Goal: Information Seeking & Learning: Learn about a topic

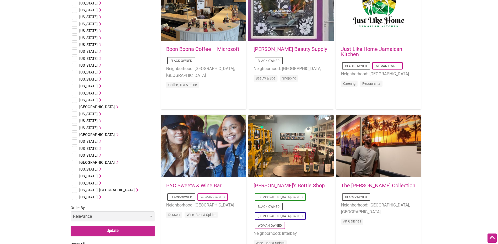
scroll to position [210, 0]
click at [75, 183] on input "checkbox" at bounding box center [74, 183] width 5 height 5
checkbox input "true"
click at [99, 183] on icon at bounding box center [100, 183] width 4 height 4
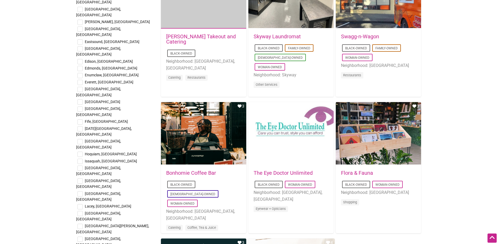
scroll to position [657, 0]
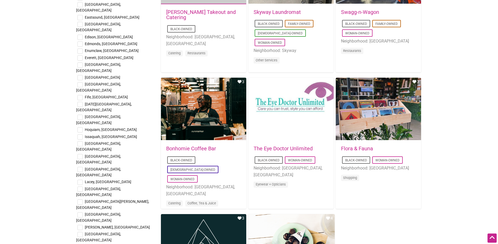
checkbox input "true"
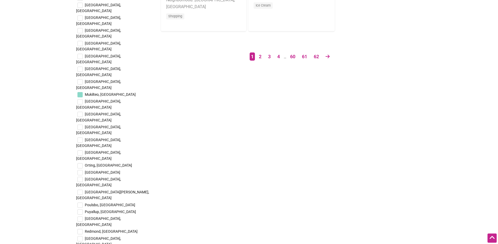
scroll to position [972, 0]
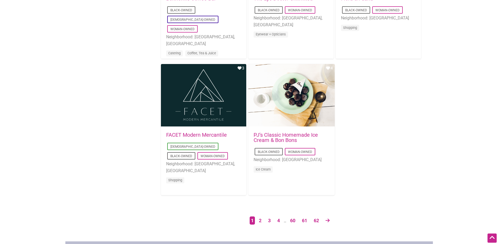
scroll to position [840, 0]
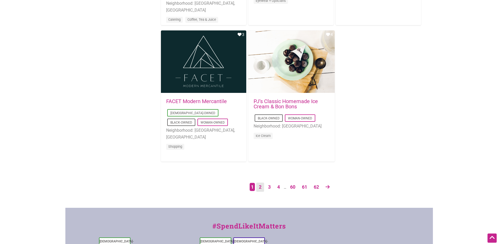
click at [259, 188] on link "2" at bounding box center [260, 187] width 8 height 9
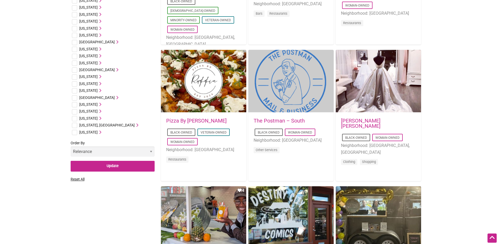
scroll to position [315, 0]
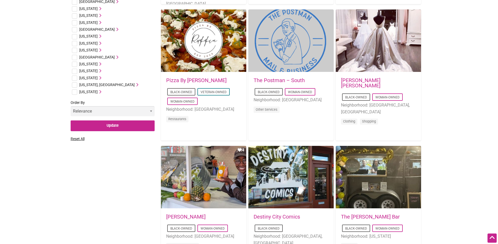
click at [76, 78] on input "checkbox" at bounding box center [74, 78] width 5 height 5
checkbox input "true"
click at [101, 77] on icon at bounding box center [100, 78] width 4 height 4
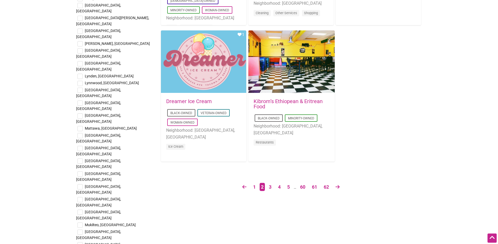
scroll to position [762, 0]
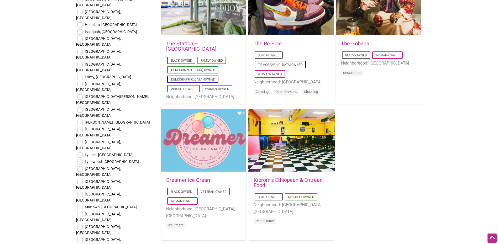
checkbox input "true"
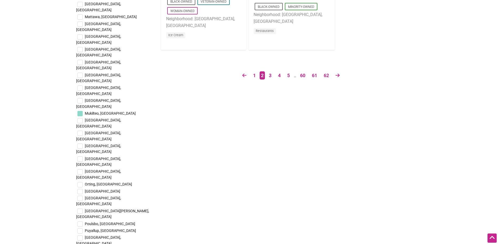
scroll to position [972, 0]
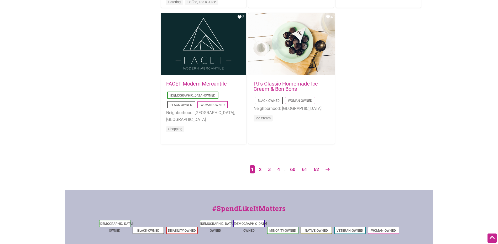
scroll to position [867, 0]
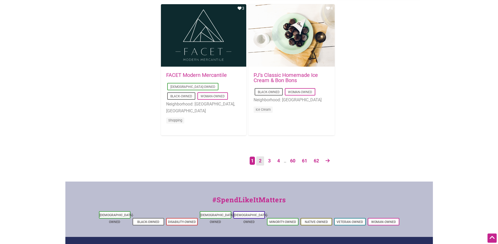
click at [260, 160] on link "2" at bounding box center [260, 161] width 8 height 9
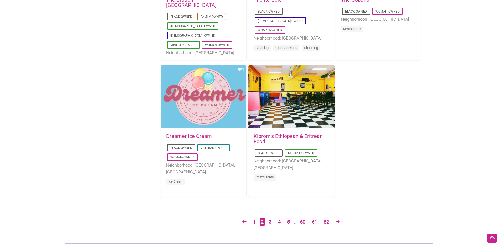
scroll to position [840, 0]
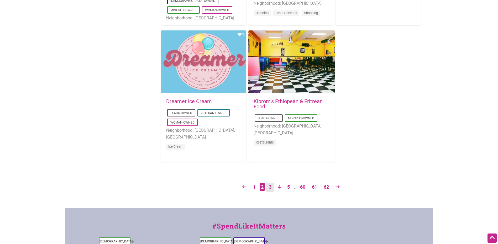
click at [269, 186] on link "3" at bounding box center [270, 187] width 8 height 9
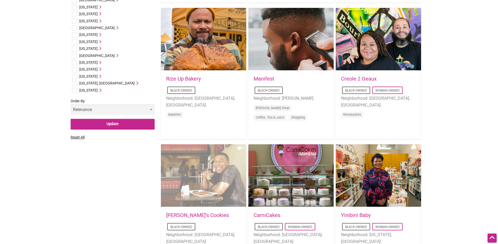
scroll to position [289, 0]
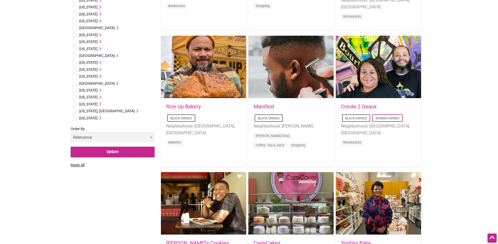
click at [76, 104] on input "checkbox" at bounding box center [74, 104] width 5 height 5
checkbox input "true"
click at [105, 152] on input "Update" at bounding box center [113, 152] width 84 height 11
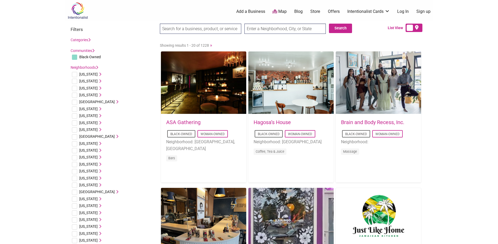
click at [279, 11] on link "Map" at bounding box center [280, 12] width 14 height 6
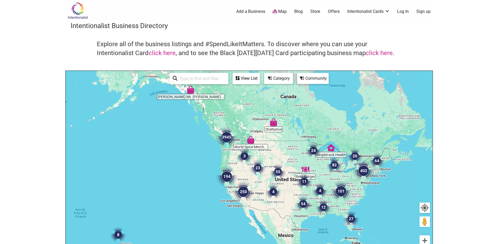
click at [228, 136] on img "3945" at bounding box center [226, 137] width 25 height 25
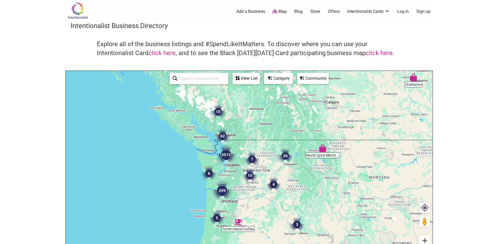
click at [225, 155] on img "3515" at bounding box center [225, 154] width 25 height 25
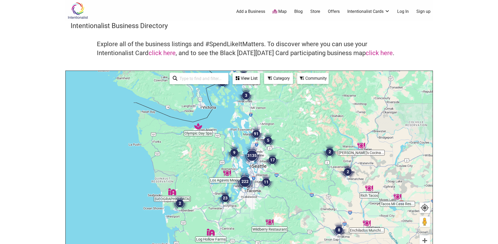
click at [253, 155] on img "3135" at bounding box center [251, 155] width 25 height 25
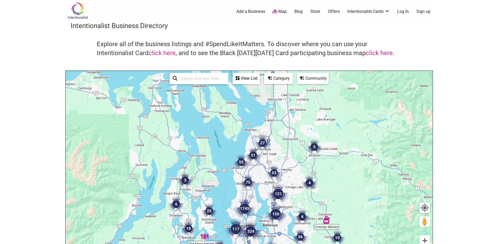
drag, startPoint x: 263, startPoint y: 119, endPoint x: 262, endPoint y: 156, distance: 37.0
click at [258, 186] on div "To navigate, press the arrow keys." at bounding box center [249, 173] width 367 height 204
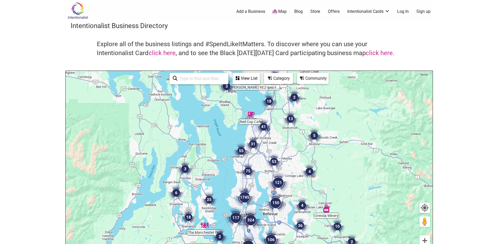
click at [237, 131] on div "To navigate, press the arrow keys." at bounding box center [249, 173] width 367 height 204
click at [264, 128] on img "41" at bounding box center [264, 127] width 20 height 20
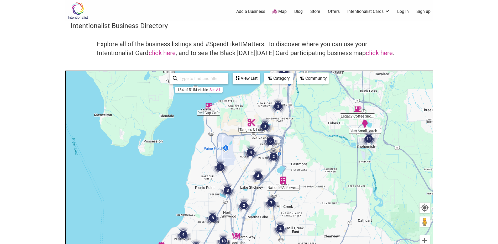
click at [221, 165] on img "3" at bounding box center [220, 167] width 20 height 20
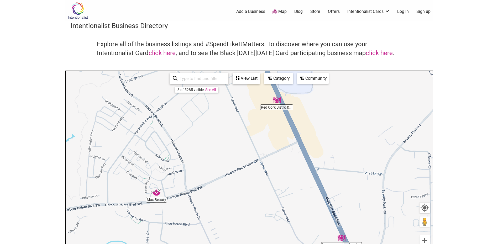
click at [157, 192] on img "Mox Beauty" at bounding box center [156, 193] width 12 height 12
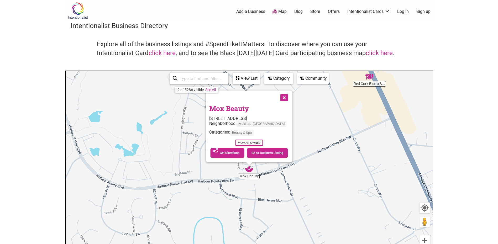
click at [286, 99] on button "Close" at bounding box center [283, 97] width 13 height 13
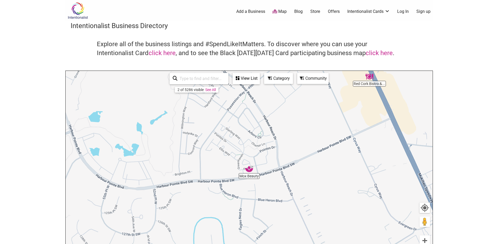
click at [371, 76] on img "Red Cork Bistro & Catering" at bounding box center [369, 77] width 12 height 12
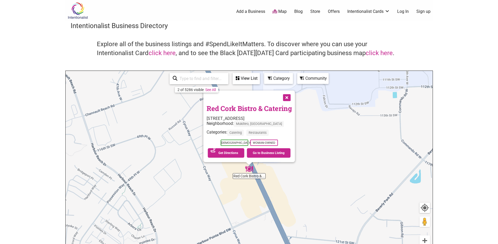
click at [293, 97] on button "Close" at bounding box center [286, 97] width 13 height 13
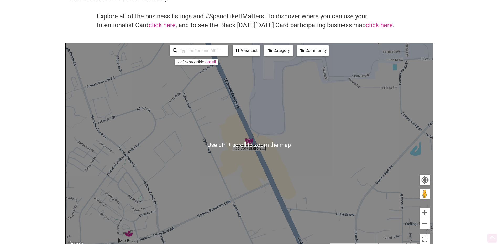
scroll to position [53, 0]
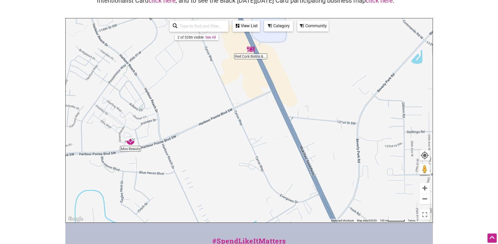
drag, startPoint x: 264, startPoint y: 94, endPoint x: 267, endPoint y: 46, distance: 47.9
click at [265, 36] on div "To navigate, press the arrow keys." at bounding box center [249, 120] width 367 height 204
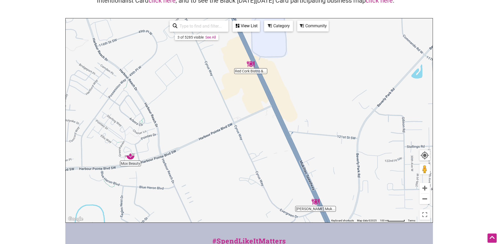
click at [315, 200] on img "Nori Teriyaki Mukilteo" at bounding box center [316, 202] width 12 height 12
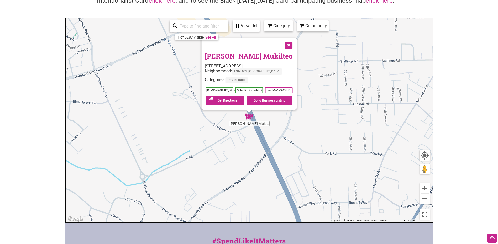
click at [294, 48] on button "Close" at bounding box center [288, 44] width 13 height 13
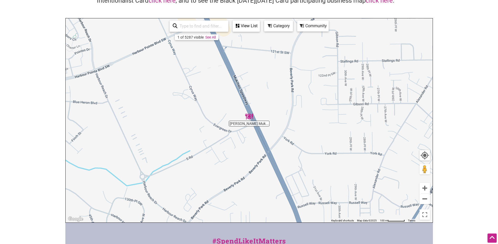
click at [260, 136] on div "To navigate, press the arrow keys." at bounding box center [249, 120] width 367 height 204
click at [426, 196] on button "Zoom out" at bounding box center [425, 199] width 11 height 11
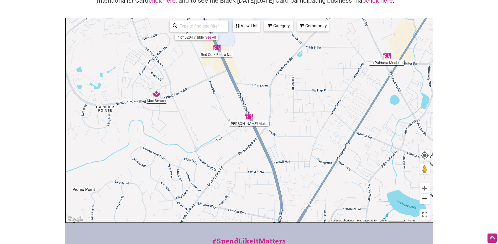
click at [423, 200] on button "Zoom out" at bounding box center [425, 199] width 11 height 11
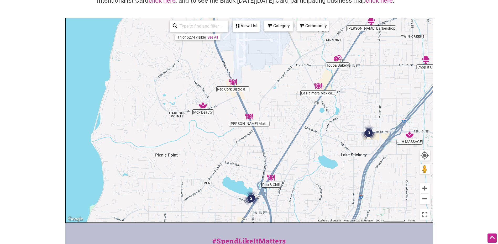
click at [372, 20] on img "Gandy's Barbershop" at bounding box center [371, 21] width 12 height 12
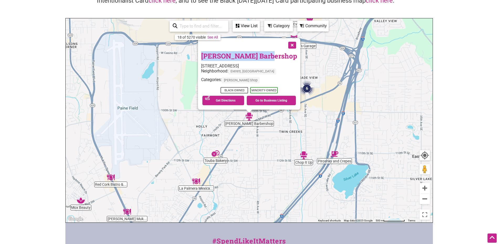
drag, startPoint x: 273, startPoint y: 58, endPoint x: 208, endPoint y: 57, distance: 64.9
click at [208, 57] on h3 "[PERSON_NAME] Barbershop" at bounding box center [249, 56] width 96 height 10
copy link "[PERSON_NAME] Barbershop"
drag, startPoint x: 209, startPoint y: 65, endPoint x: 222, endPoint y: 68, distance: 13.9
click at [222, 68] on div "[STREET_ADDRESS]" at bounding box center [249, 66] width 96 height 5
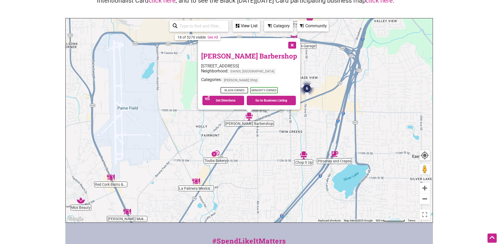
drag, startPoint x: 222, startPoint y: 68, endPoint x: 211, endPoint y: 71, distance: 11.1
click at [211, 71] on div "Neighborhood: [GEOGRAPHIC_DATA], [GEOGRAPHIC_DATA]" at bounding box center [249, 73] width 96 height 9
drag, startPoint x: 208, startPoint y: 65, endPoint x: 293, endPoint y: 68, distance: 84.6
click at [293, 68] on div "[PERSON_NAME] Barbershop [STREET_ADDRESS] Neighborhood: [GEOGRAPHIC_DATA], [GEO…" at bounding box center [249, 74] width 102 height 72
copy div "[STREET_ADDRESS]"
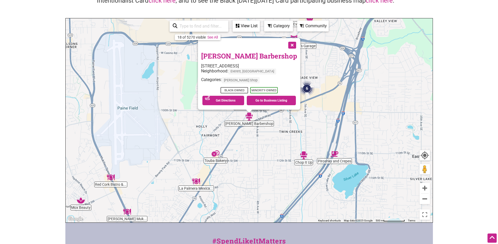
click at [287, 45] on button "Close" at bounding box center [291, 44] width 13 height 13
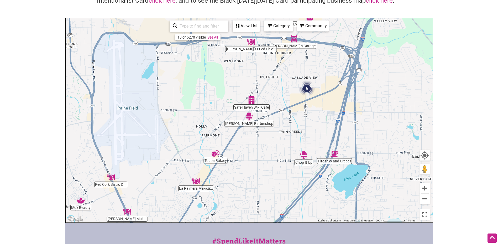
click at [335, 152] on img "Piroshky and Crepes" at bounding box center [335, 154] width 12 height 12
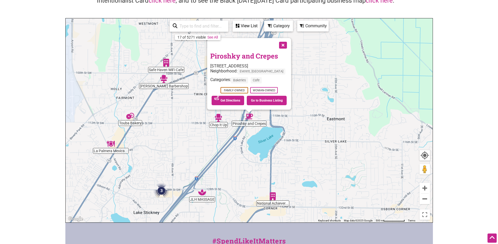
click at [283, 41] on button "Close" at bounding box center [282, 44] width 13 height 13
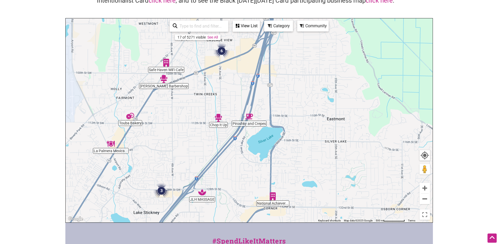
click at [219, 117] on img "Chop It Up" at bounding box center [218, 118] width 12 height 12
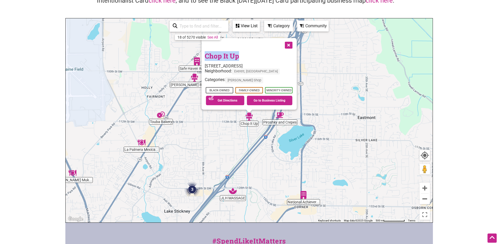
drag, startPoint x: 238, startPoint y: 58, endPoint x: 206, endPoint y: 59, distance: 32.1
click at [206, 59] on h3 "Chop It Up" at bounding box center [249, 56] width 89 height 10
copy link "Chop It Up"
click at [286, 44] on button "Close" at bounding box center [288, 44] width 13 height 13
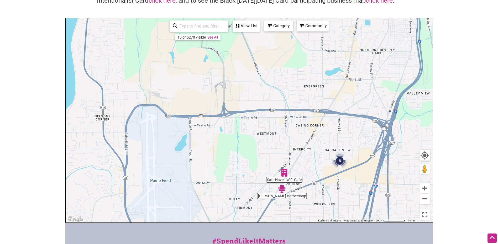
drag, startPoint x: 178, startPoint y: 142, endPoint x: 242, endPoint y: 227, distance: 106.5
click at [267, 192] on html "× Menu 0 Add a Business Map Blog Store Offers Intentionalist Cards Buy Black Ca…" at bounding box center [249, 69] width 498 height 244
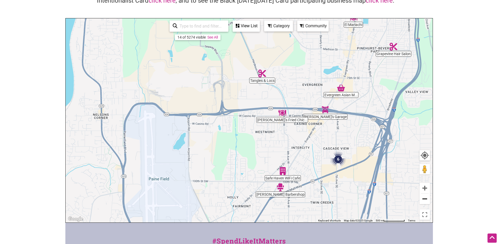
click at [426, 201] on button "Zoom out" at bounding box center [425, 199] width 11 height 11
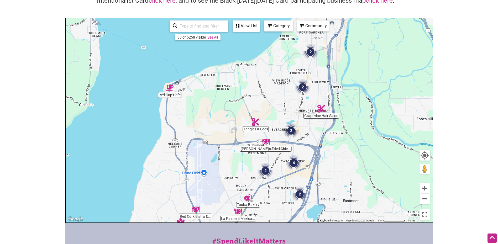
drag, startPoint x: 231, startPoint y: 81, endPoint x: 232, endPoint y: 108, distance: 26.8
click at [232, 108] on div "To navigate, press the arrow keys." at bounding box center [249, 120] width 367 height 204
click at [258, 129] on div "To navigate, press the arrow keys." at bounding box center [249, 120] width 367 height 204
click at [255, 120] on img "Tangles & Locs" at bounding box center [256, 122] width 12 height 12
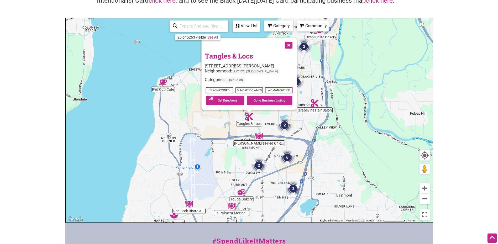
click at [250, 115] on img "Tangles & Locs" at bounding box center [249, 117] width 12 height 12
drag, startPoint x: 253, startPoint y: 56, endPoint x: 206, endPoint y: 59, distance: 47.4
click at [206, 59] on h3 "Tangles & Locs" at bounding box center [249, 56] width 89 height 10
copy link "Tangles & Locs"
drag, startPoint x: 205, startPoint y: 65, endPoint x: 290, endPoint y: 64, distance: 84.6
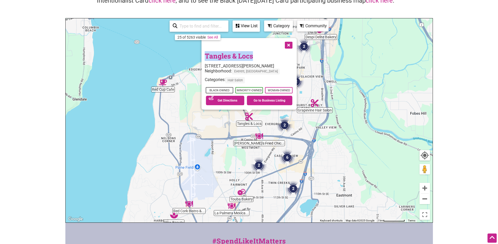
click at [290, 64] on div "[STREET_ADDRESS][PERSON_NAME]" at bounding box center [249, 66] width 89 height 5
copy div "[STREET_ADDRESS][PERSON_NAME]"
click at [288, 45] on button "Close" at bounding box center [288, 44] width 13 height 13
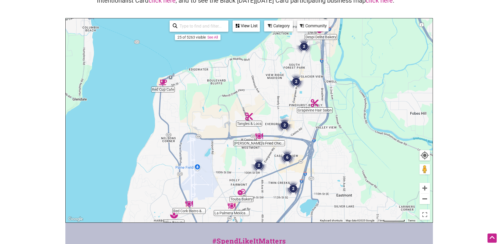
click at [260, 135] on img "Zoey's Fried Chicken Sandwiches & Wings" at bounding box center [259, 136] width 12 height 12
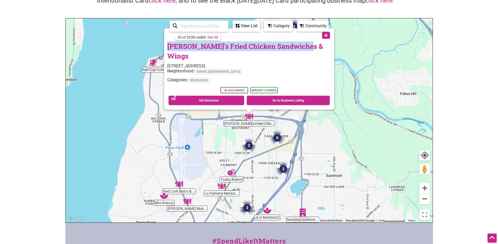
drag, startPoint x: 310, startPoint y: 57, endPoint x: 180, endPoint y: 58, distance: 129.2
click at [180, 58] on div "[PERSON_NAME]'s Fried Chicken Sandwiches & Wings [STREET_ADDRESS] Neighborhood:…" at bounding box center [249, 68] width 170 height 81
copy link "[PERSON_NAME]'s Fried Chicken Sandwiches & Wings"
drag, startPoint x: 181, startPoint y: 66, endPoint x: 262, endPoint y: 66, distance: 80.4
click at [262, 66] on div "[STREET_ADDRESS]" at bounding box center [249, 66] width 164 height 5
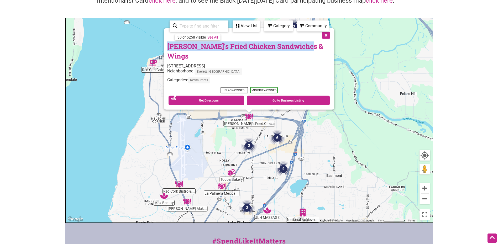
copy div "[STREET_ADDRESS]"
click at [319, 41] on button "Close" at bounding box center [325, 34] width 13 height 13
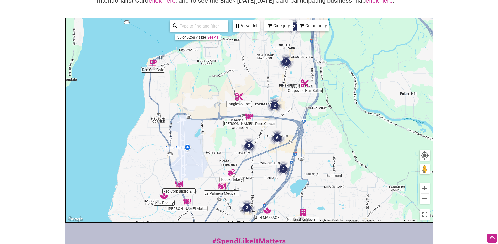
click at [154, 65] on img "Red Cup Cafe" at bounding box center [153, 63] width 12 height 12
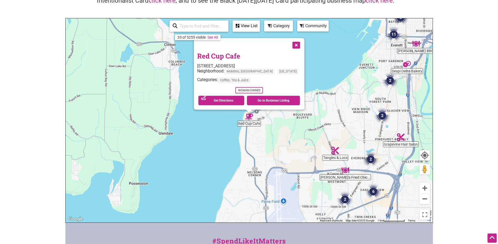
click at [289, 46] on button "Close" at bounding box center [295, 44] width 13 height 13
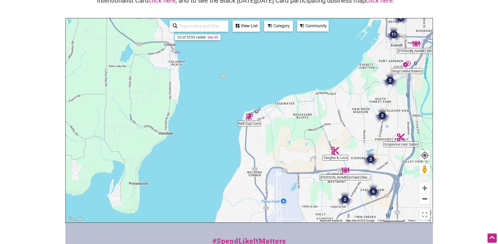
click at [426, 196] on button "Zoom out" at bounding box center [425, 199] width 11 height 11
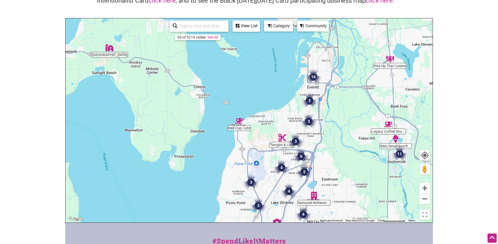
drag, startPoint x: 278, startPoint y: 186, endPoint x: 268, endPoint y: 189, distance: 10.7
click at [268, 189] on div "To navigate, press the arrow keys." at bounding box center [249, 120] width 367 height 204
click at [249, 180] on img "3" at bounding box center [251, 183] width 20 height 20
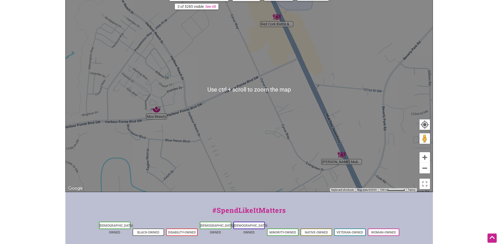
scroll to position [79, 0]
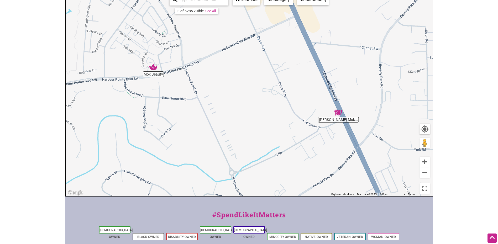
drag, startPoint x: 238, startPoint y: 160, endPoint x: 235, endPoint y: 111, distance: 49.7
click at [235, 111] on div "To navigate, press the arrow keys." at bounding box center [249, 94] width 367 height 204
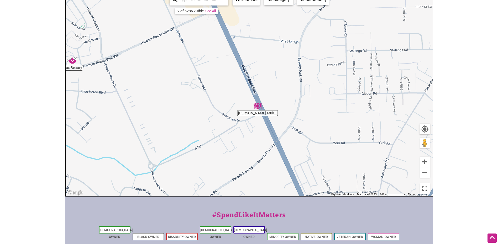
drag, startPoint x: 290, startPoint y: 140, endPoint x: 205, endPoint y: 127, distance: 86.1
click at [205, 127] on div "To navigate, press the arrow keys." at bounding box center [249, 94] width 367 height 204
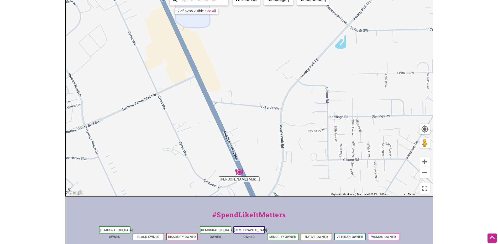
drag, startPoint x: 212, startPoint y: 160, endPoint x: 193, endPoint y: 255, distance: 96.7
click at [193, 165] on html "× Menu 0 Add a Business Map Blog Store Offers Intentionalist Cards Buy Black Ca…" at bounding box center [249, 43] width 498 height 244
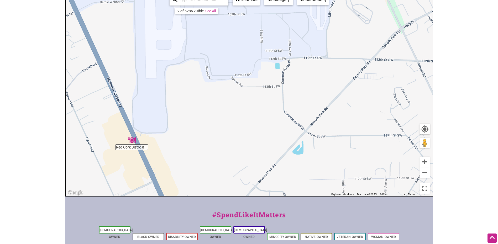
drag, startPoint x: 180, startPoint y: 87, endPoint x: 159, endPoint y: 174, distance: 89.1
click at [159, 174] on div "To navigate, press the arrow keys." at bounding box center [249, 94] width 367 height 204
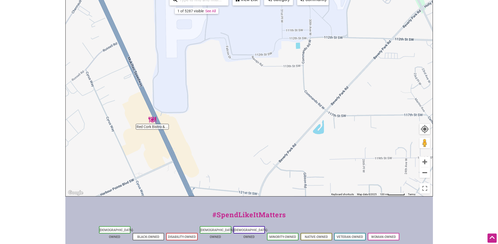
click at [418, 171] on div "To navigate, press the arrow keys." at bounding box center [249, 94] width 367 height 204
click at [426, 172] on button "Zoom out" at bounding box center [425, 173] width 11 height 11
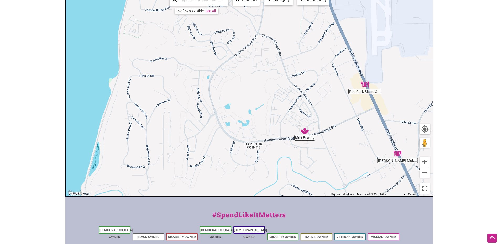
drag, startPoint x: 311, startPoint y: 127, endPoint x: 378, endPoint y: 127, distance: 66.7
click at [472, 106] on body "× Menu 0 Add a Business Map Blog Store Offers Intentionalist Cards Buy Black Ca…" at bounding box center [249, 43] width 498 height 244
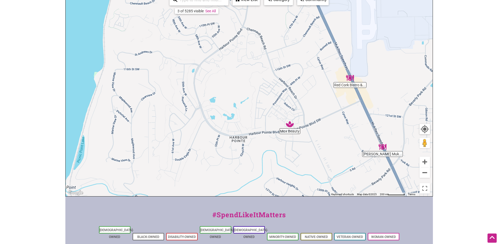
click at [290, 132] on div "To navigate, press the arrow keys." at bounding box center [249, 94] width 367 height 204
click at [291, 123] on img "Mox Beauty" at bounding box center [290, 124] width 12 height 12
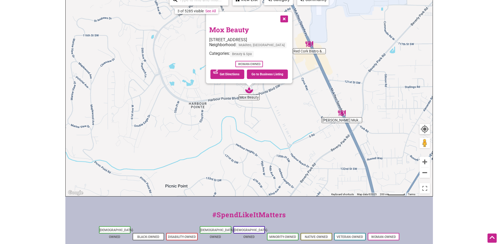
click at [285, 17] on button "Close" at bounding box center [283, 18] width 13 height 13
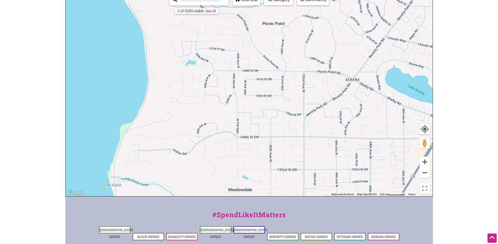
drag, startPoint x: 254, startPoint y: 146, endPoint x: 349, endPoint y: -22, distance: 193.3
click at [349, 0] on html "× Menu 0 Add a Business Map Blog Store Offers Intentionalist Cards Buy Black Ca…" at bounding box center [249, 43] width 498 height 244
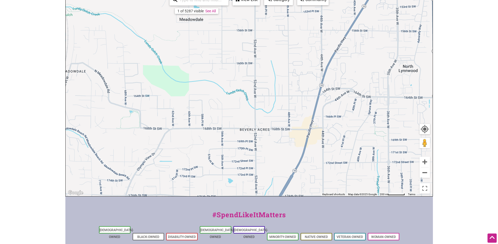
drag, startPoint x: 332, startPoint y: 162, endPoint x: 297, endPoint y: 23, distance: 143.4
click at [297, 23] on div "To navigate, press the arrow keys." at bounding box center [249, 94] width 367 height 204
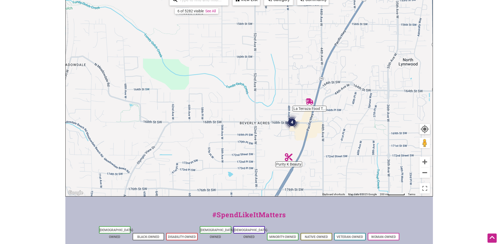
drag, startPoint x: 235, startPoint y: 192, endPoint x: 231, endPoint y: 168, distance: 24.1
click at [232, 172] on div "To navigate, press the arrow keys." at bounding box center [249, 94] width 367 height 204
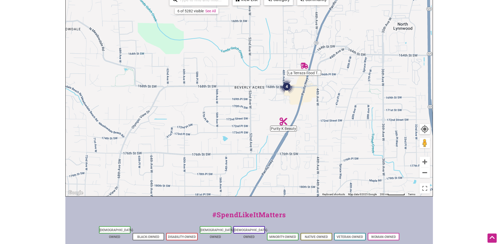
click at [229, 150] on div "To navigate, press the arrow keys." at bounding box center [249, 94] width 367 height 204
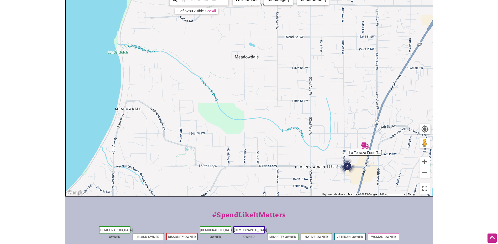
drag, startPoint x: 232, startPoint y: 151, endPoint x: 294, endPoint y: 235, distance: 104.6
click at [294, 235] on div "Intentionalist Spend like it matters 0 Add a Business Map Blog Store Offers Int…" at bounding box center [249, 124] width 368 height 407
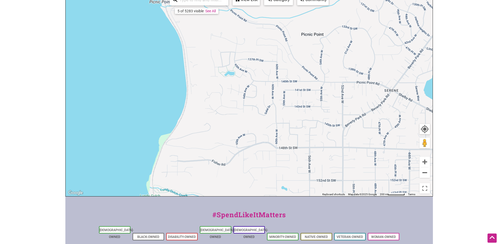
drag, startPoint x: 204, startPoint y: 63, endPoint x: 236, endPoint y: 201, distance: 141.6
click at [236, 201] on div "Intentionalist Spend like it matters 0 Add a Business Map Blog Store Offers Int…" at bounding box center [249, 124] width 368 height 407
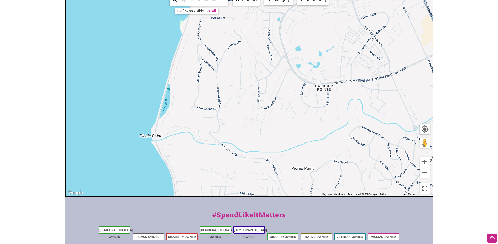
drag, startPoint x: 221, startPoint y: 93, endPoint x: 217, endPoint y: 202, distance: 108.5
click at [208, 228] on div "Intentionalist Spend like it matters 0 Add a Business Map Blog Store Offers Int…" at bounding box center [249, 124] width 368 height 407
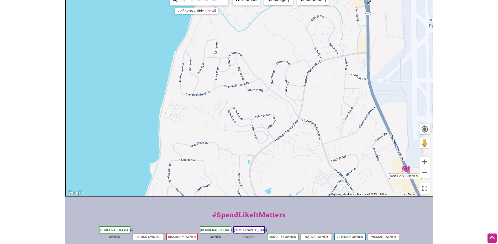
drag, startPoint x: 214, startPoint y: 144, endPoint x: 197, endPoint y: 244, distance: 100.8
click at [197, 244] on div "Intentionalist Spend like it matters 0 Add a Business Map Blog Store Offers Int…" at bounding box center [249, 124] width 368 height 407
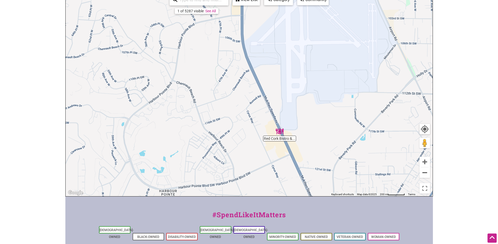
drag, startPoint x: 324, startPoint y: 194, endPoint x: 197, endPoint y: 152, distance: 133.4
click at [197, 152] on div "To navigate, press the arrow keys." at bounding box center [249, 94] width 367 height 204
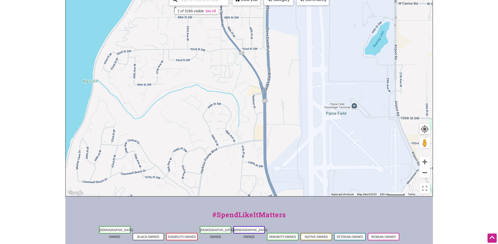
drag, startPoint x: 212, startPoint y: 98, endPoint x: 232, endPoint y: 207, distance: 110.2
click at [235, 219] on div "Intentionalist Spend like it matters 0 Add a Business Map Blog Store Offers Int…" at bounding box center [249, 124] width 368 height 407
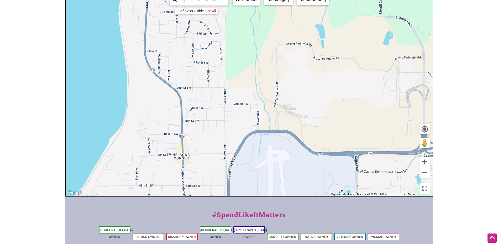
drag, startPoint x: 225, startPoint y: 57, endPoint x: 191, endPoint y: 225, distance: 171.4
click at [191, 230] on div "Intentionalist Spend like it matters 0 Add a Business Map Blog Store Offers Int…" at bounding box center [249, 124] width 368 height 407
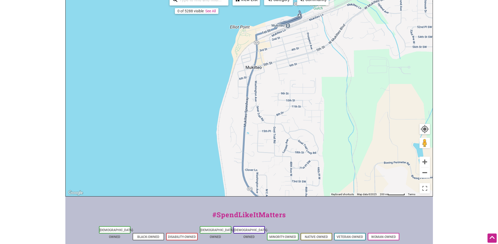
drag, startPoint x: 190, startPoint y: 81, endPoint x: 299, endPoint y: 109, distance: 112.0
click at [282, 184] on div "To navigate, press the arrow keys." at bounding box center [249, 94] width 367 height 204
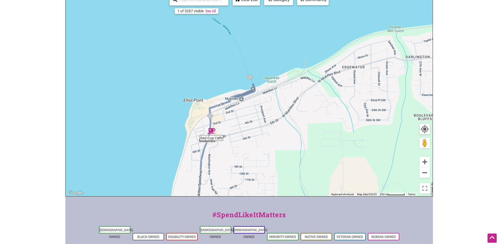
drag, startPoint x: 285, startPoint y: 66, endPoint x: 239, endPoint y: 142, distance: 88.6
click at [242, 143] on div "To navigate, press the arrow keys." at bounding box center [249, 94] width 367 height 204
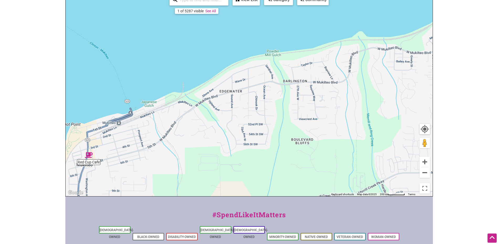
drag, startPoint x: 297, startPoint y: 107, endPoint x: 174, endPoint y: 131, distance: 125.1
click at [174, 131] on div "To navigate, press the arrow keys." at bounding box center [249, 94] width 367 height 204
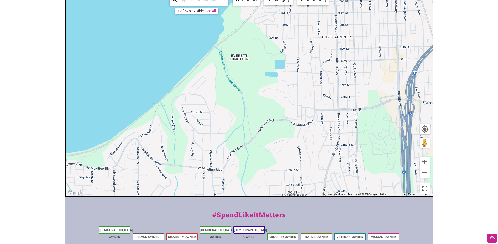
drag, startPoint x: 336, startPoint y: 87, endPoint x: 12, endPoint y: 193, distance: 341.3
click at [15, 165] on html "× Menu 0 Add a Business Map Blog Store Offers Intentionalist Cards Buy Black Ca…" at bounding box center [249, 43] width 498 height 244
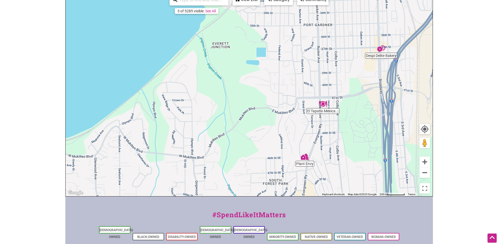
drag, startPoint x: 266, startPoint y: 80, endPoint x: 250, endPoint y: 73, distance: 17.0
click at [250, 73] on div "To navigate, press the arrow keys." at bounding box center [249, 94] width 367 height 204
click at [381, 49] on img "Despi Delite Bakery" at bounding box center [381, 49] width 12 height 12
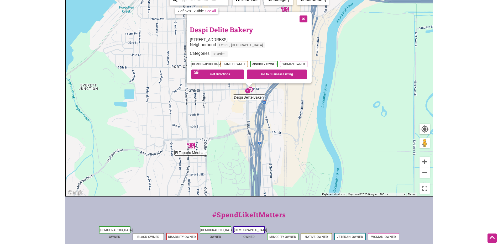
click at [303, 21] on button "Close" at bounding box center [302, 18] width 13 height 13
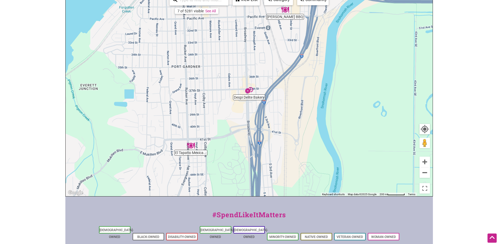
click at [193, 144] on img "El Tapatio Mexican Restaurant" at bounding box center [191, 146] width 12 height 12
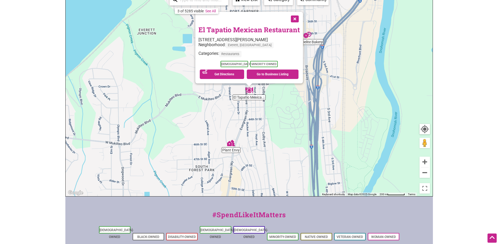
click at [294, 18] on button "Close" at bounding box center [294, 18] width 13 height 13
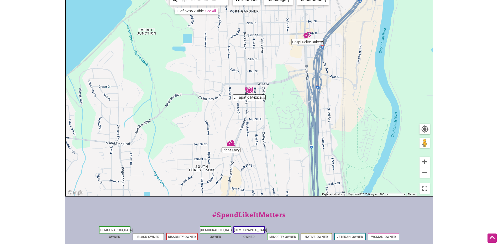
click at [231, 144] on img "Plant Envy" at bounding box center [231, 143] width 12 height 12
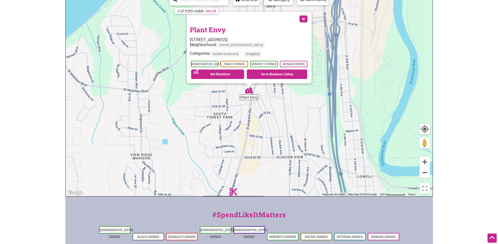
click at [305, 19] on button "Close" at bounding box center [302, 18] width 13 height 13
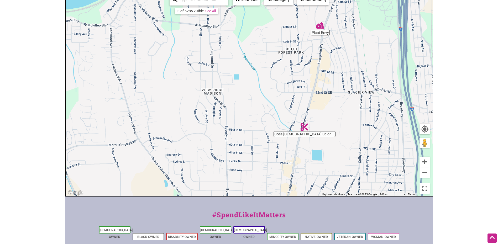
drag, startPoint x: 215, startPoint y: 128, endPoint x: 289, endPoint y: 85, distance: 85.5
click at [287, 64] on div "To navigate, press the arrow keys." at bounding box center [249, 94] width 367 height 204
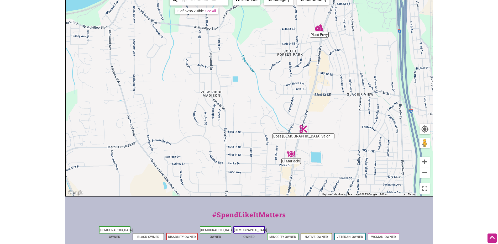
click at [305, 127] on img "Boss Chick Salon & Spa" at bounding box center [304, 129] width 12 height 12
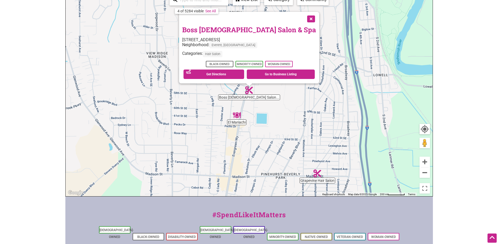
click at [304, 18] on button "Close" at bounding box center [310, 18] width 13 height 13
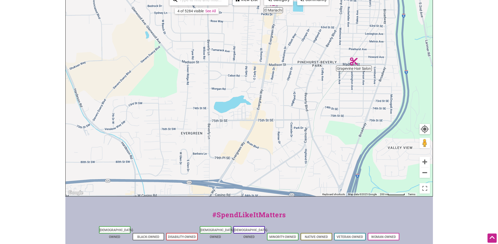
drag, startPoint x: 181, startPoint y: 114, endPoint x: 218, endPoint y: 2, distance: 117.8
click at [218, 2] on div "Boss [DEMOGRAPHIC_DATA] Salon... Grapevine Hair Salon Plant Envy El Mariachi To…" at bounding box center [249, 94] width 367 height 204
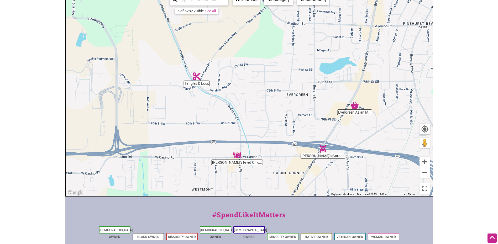
drag, startPoint x: 314, startPoint y: 190, endPoint x: 420, endPoint y: 154, distance: 111.9
click at [420, 154] on div "To navigate, press the arrow keys." at bounding box center [249, 94] width 367 height 204
click at [325, 152] on img "Emily's Garage" at bounding box center [323, 149] width 12 height 12
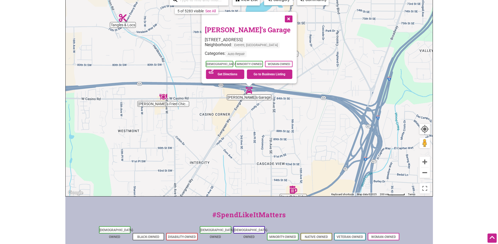
click at [287, 18] on button "Close" at bounding box center [288, 18] width 13 height 13
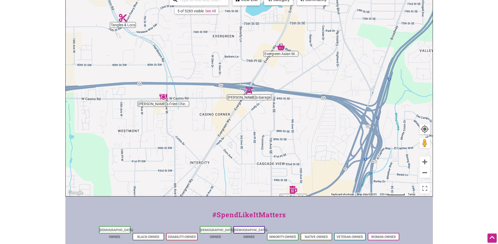
click at [165, 97] on img "Zoey's Fried Chicken Sandwiches & Wings" at bounding box center [163, 97] width 12 height 12
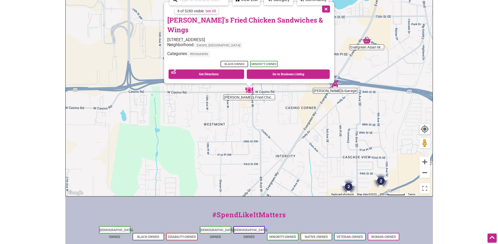
click at [319, 15] on button "Close" at bounding box center [325, 8] width 13 height 13
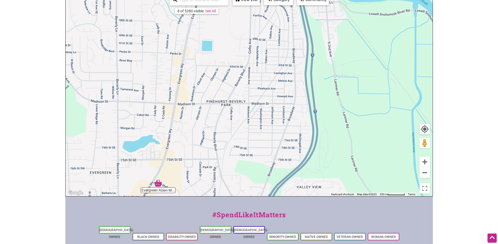
drag, startPoint x: 378, startPoint y: 100, endPoint x: 170, endPoint y: 241, distance: 251.6
click at [170, 241] on div "Intentionalist Spend like it matters 0 Add a Business Map Blog Store Offers Int…" at bounding box center [249, 124] width 368 height 407
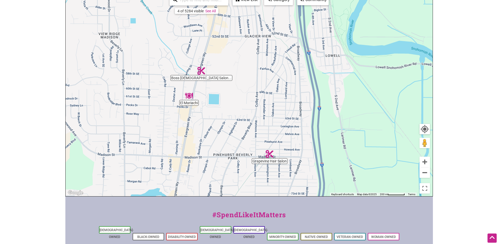
drag, startPoint x: 252, startPoint y: 49, endPoint x: 259, endPoint y: 105, distance: 56.6
click at [259, 105] on div "To navigate, press the arrow keys." at bounding box center [249, 94] width 367 height 204
click at [272, 159] on img "Grapevine Hair Salon" at bounding box center [270, 154] width 12 height 12
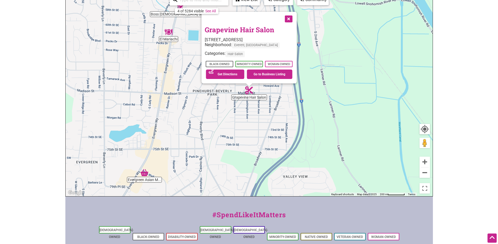
click at [293, 18] on button "Close" at bounding box center [288, 18] width 13 height 13
